Goal: Task Accomplishment & Management: Manage account settings

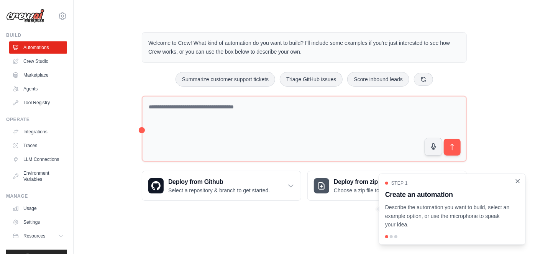
click at [517, 183] on icon "Close walkthrough" at bounding box center [517, 181] width 7 height 7
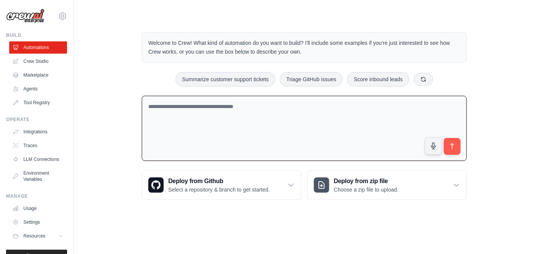
click at [281, 141] on textarea at bounding box center [304, 129] width 325 height 66
type textarea "*"
type textarea "**********"
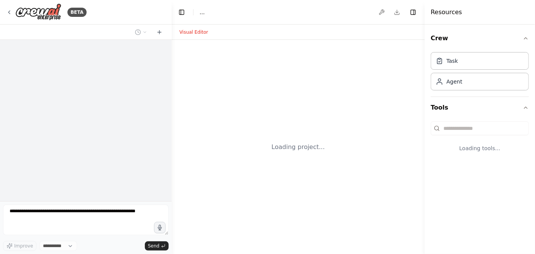
select select "****"
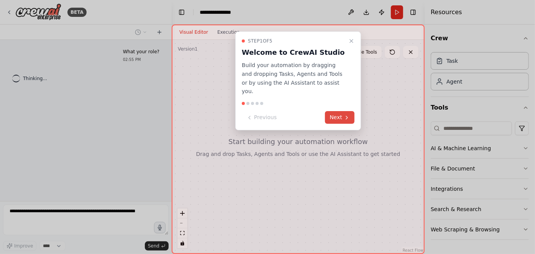
click at [343, 111] on button "Next" at bounding box center [340, 117] width 30 height 13
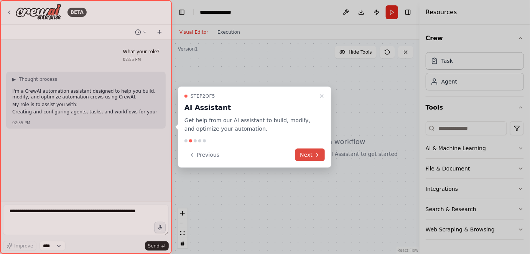
click at [308, 149] on button "Next" at bounding box center [310, 155] width 30 height 13
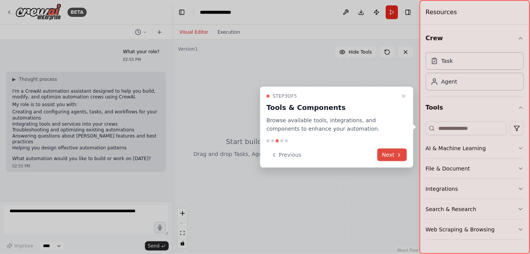
click at [392, 153] on button "Next" at bounding box center [392, 155] width 30 height 13
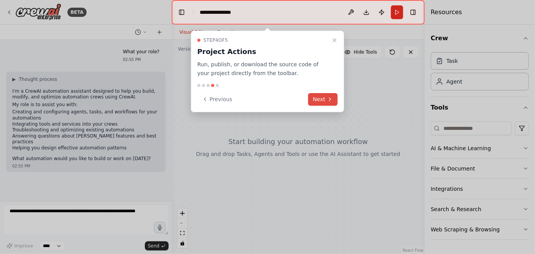
click at [327, 99] on icon at bounding box center [330, 99] width 6 height 6
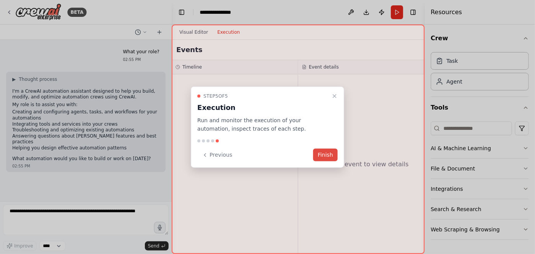
click at [332, 153] on button "Finish" at bounding box center [325, 155] width 25 height 13
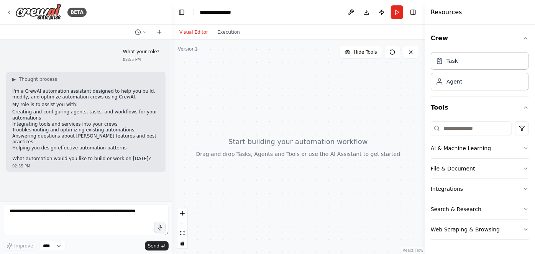
drag, startPoint x: 268, startPoint y: 176, endPoint x: 293, endPoint y: 126, distance: 55.7
click at [293, 126] on div at bounding box center [298, 147] width 253 height 214
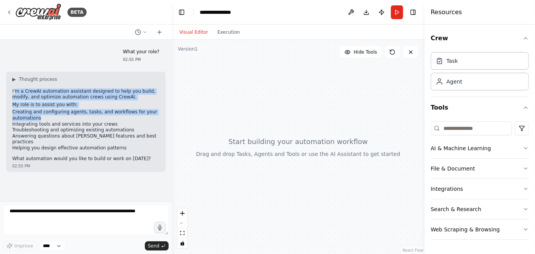
drag, startPoint x: 14, startPoint y: 90, endPoint x: 110, endPoint y: 126, distance: 102.6
click at [110, 126] on div "▶ Thought process I'm a CrewAI automation assistant designed to help you build,…" at bounding box center [85, 119] width 147 height 86
click at [110, 126] on li "Integrating tools and services into your crews" at bounding box center [85, 125] width 147 height 6
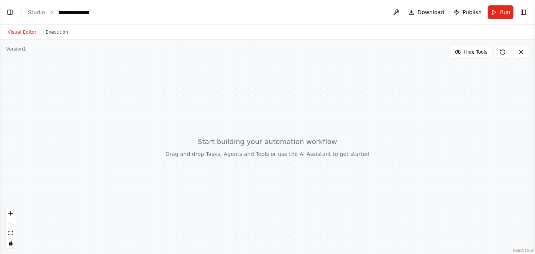
select select "****"
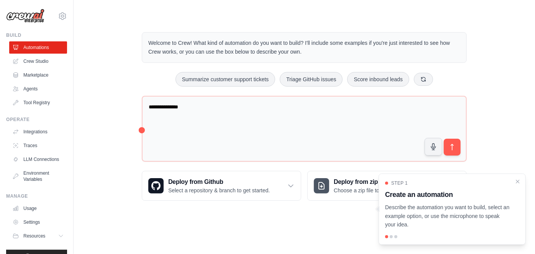
click at [518, 177] on div "Step 1 Create an automation Describe the automation you want to build, select a…" at bounding box center [452, 209] width 147 height 71
click at [518, 180] on icon "Close walkthrough" at bounding box center [517, 181] width 7 height 7
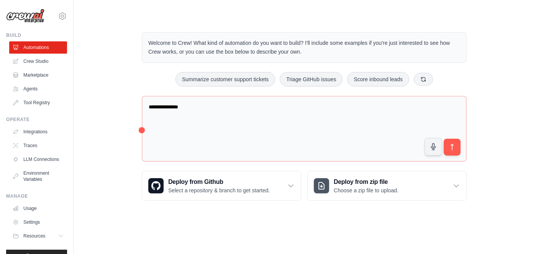
click at [518, 180] on div "**********" at bounding box center [304, 116] width 437 height 193
click at [57, 62] on link "Crew Studio" at bounding box center [39, 61] width 58 height 12
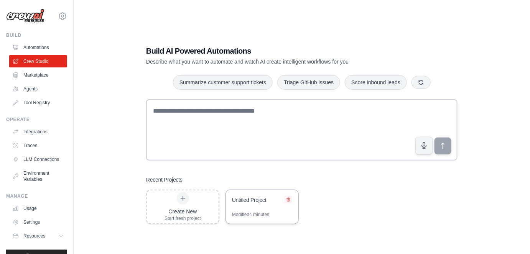
click at [288, 200] on icon at bounding box center [288, 199] width 3 height 3
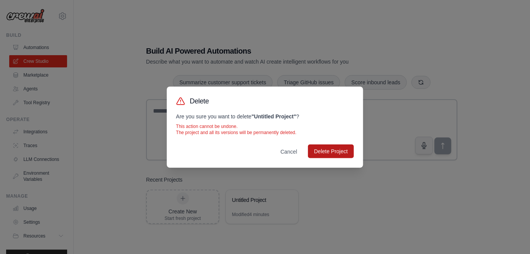
click at [315, 151] on button "Delete Project" at bounding box center [331, 151] width 46 height 14
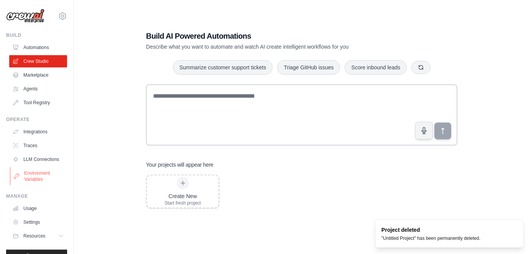
scroll to position [21, 0]
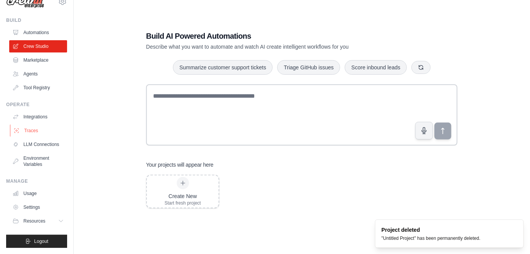
click at [42, 129] on link "Traces" at bounding box center [39, 131] width 58 height 12
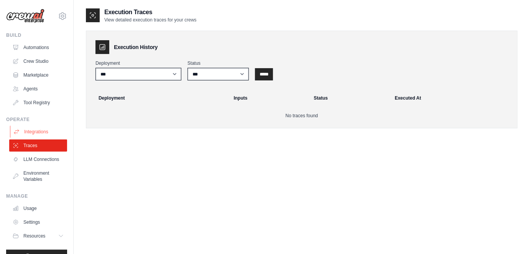
click at [25, 126] on link "Integrations" at bounding box center [39, 132] width 58 height 12
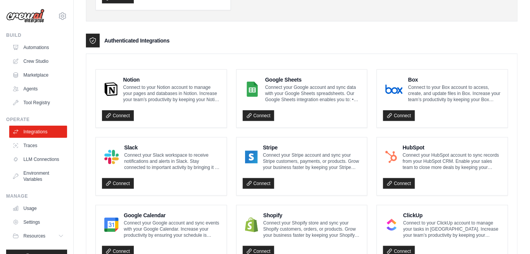
scroll to position [161, 0]
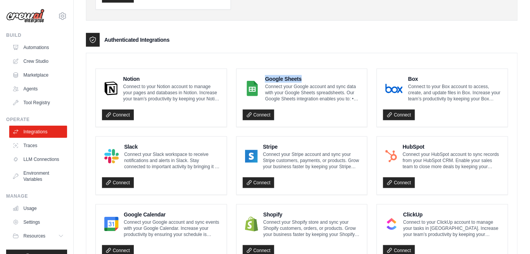
drag, startPoint x: 264, startPoint y: 76, endPoint x: 303, endPoint y: 67, distance: 39.8
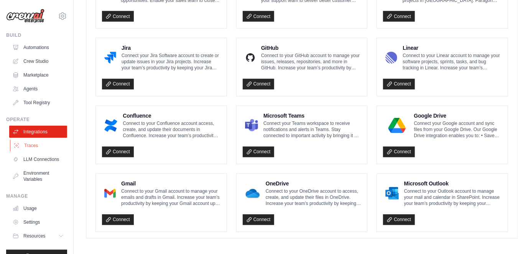
scroll to position [21, 0]
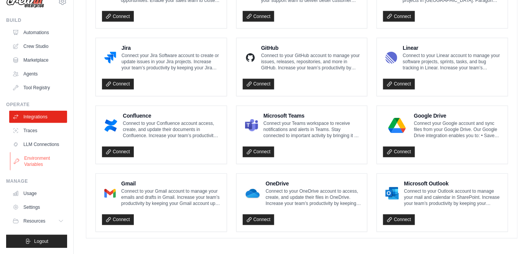
click at [39, 162] on link "Environment Variables" at bounding box center [39, 161] width 58 height 18
